Goal: Task Accomplishment & Management: Manage account settings

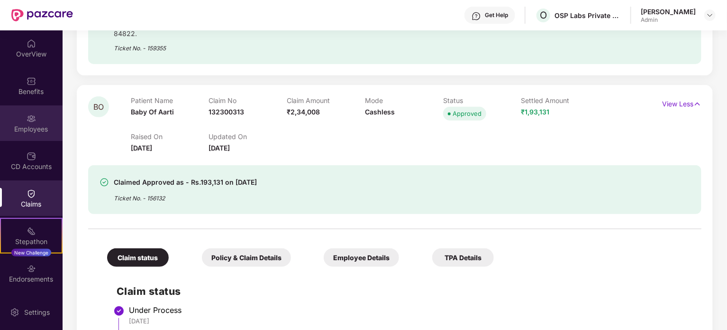
click at [30, 129] on div "Employees" at bounding box center [31, 128] width 63 height 9
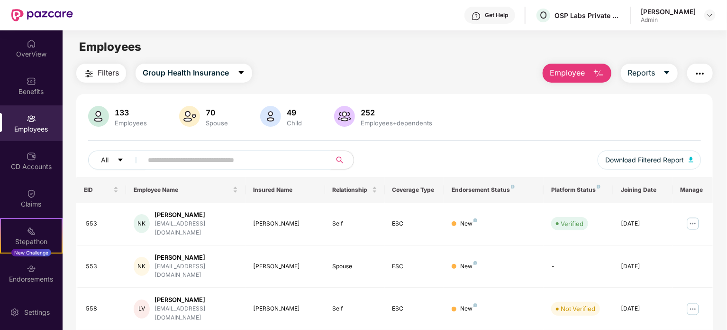
click at [158, 151] on span at bounding box center [234, 159] width 194 height 19
click at [163, 163] on input "text" at bounding box center [233, 160] width 170 height 14
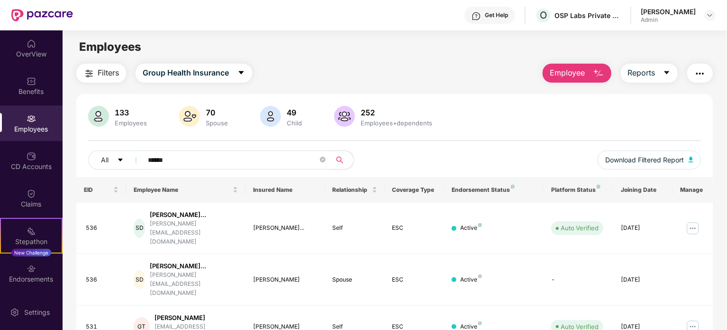
scroll to position [45, 0]
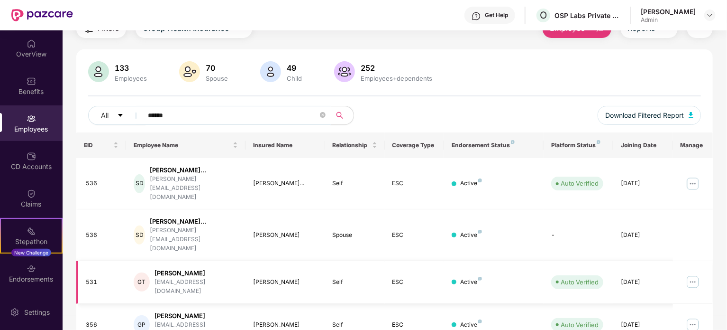
type input "******"
click at [695, 274] on img at bounding box center [693, 281] width 15 height 15
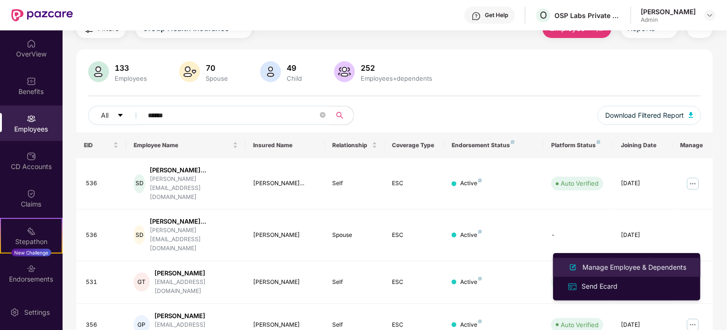
click at [599, 270] on div "Manage Employee & Dependents" at bounding box center [635, 267] width 108 height 10
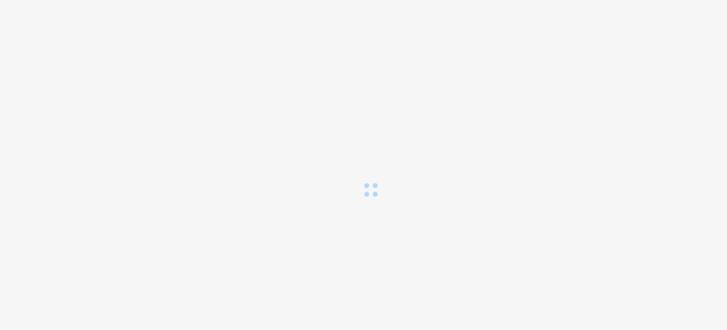
click at [599, 270] on body at bounding box center [363, 165] width 727 height 330
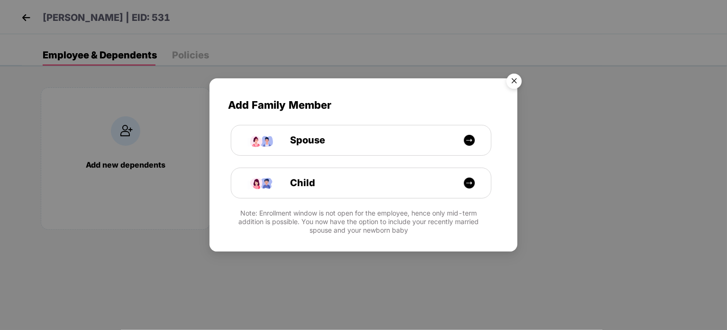
click at [516, 81] on img "Close" at bounding box center [514, 82] width 27 height 27
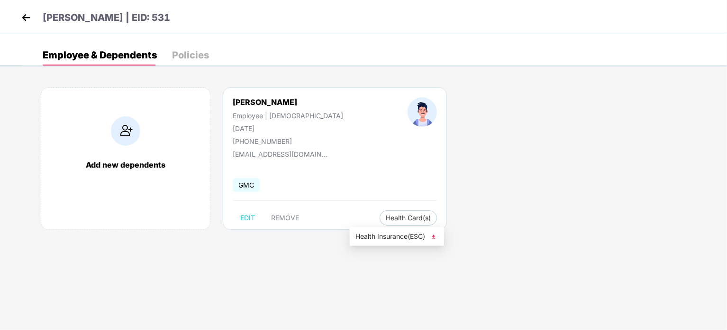
click at [395, 237] on span "Health Insurance(ESC)" at bounding box center [397, 236] width 83 height 10
click at [23, 13] on img at bounding box center [26, 17] width 14 height 14
